Goal: Entertainment & Leisure: Consume media (video, audio)

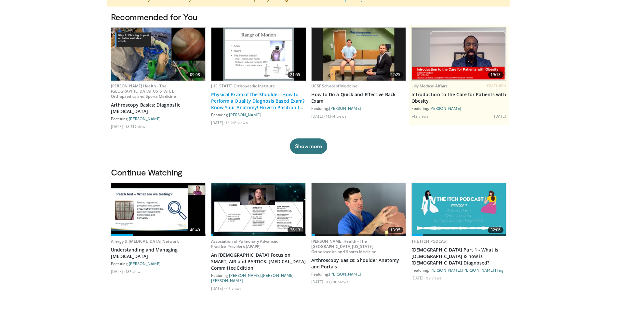
scroll to position [60, 0]
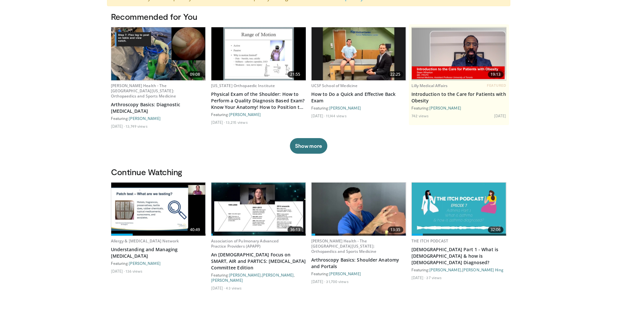
click at [170, 193] on img at bounding box center [158, 209] width 94 height 53
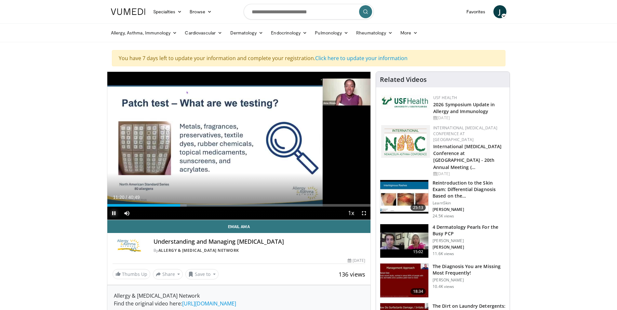
click at [115, 213] on span "Video Player" at bounding box center [113, 213] width 13 height 13
